Goal: Task Accomplishment & Management: Manage account settings

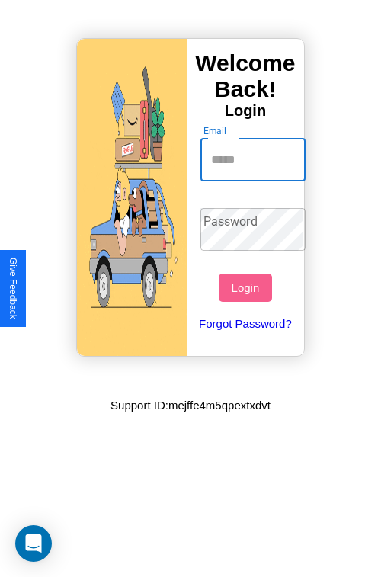
click at [255, 159] on input "Email" at bounding box center [254, 160] width 106 height 43
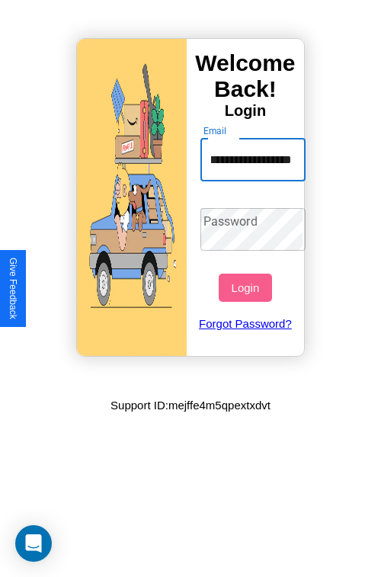
scroll to position [0, 47]
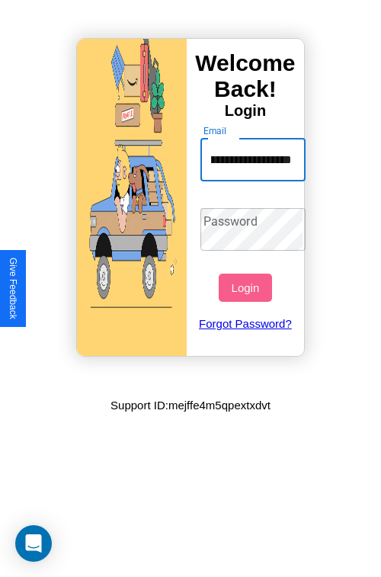
type input "**********"
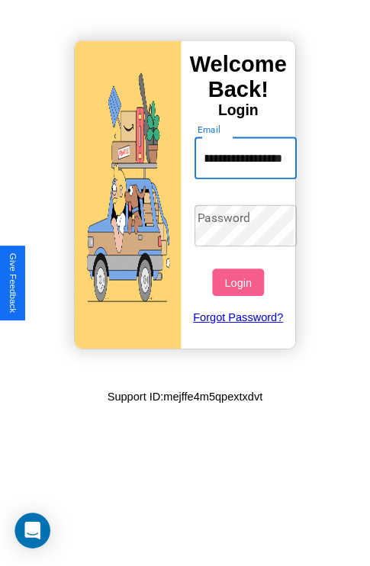
scroll to position [0, 0]
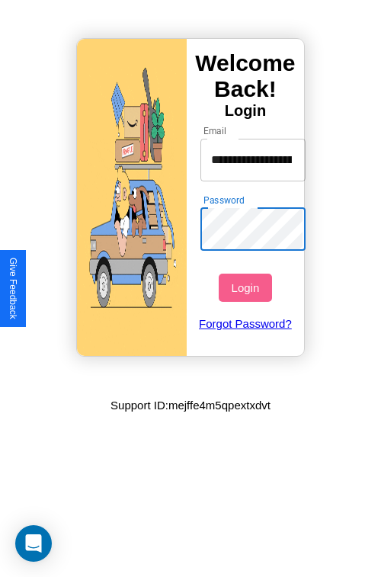
click at [247, 288] on button "Login" at bounding box center [245, 288] width 53 height 28
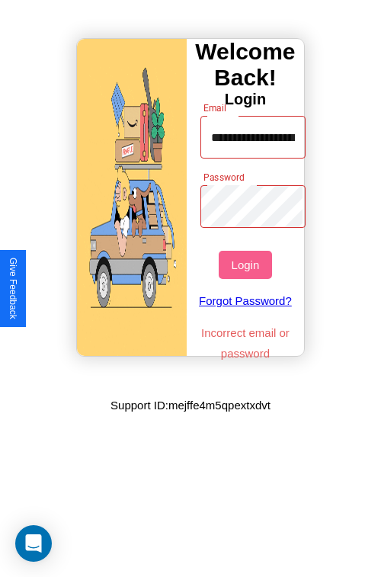
click at [247, 265] on button "Login" at bounding box center [245, 265] width 53 height 28
